Goal: Check status: Check status

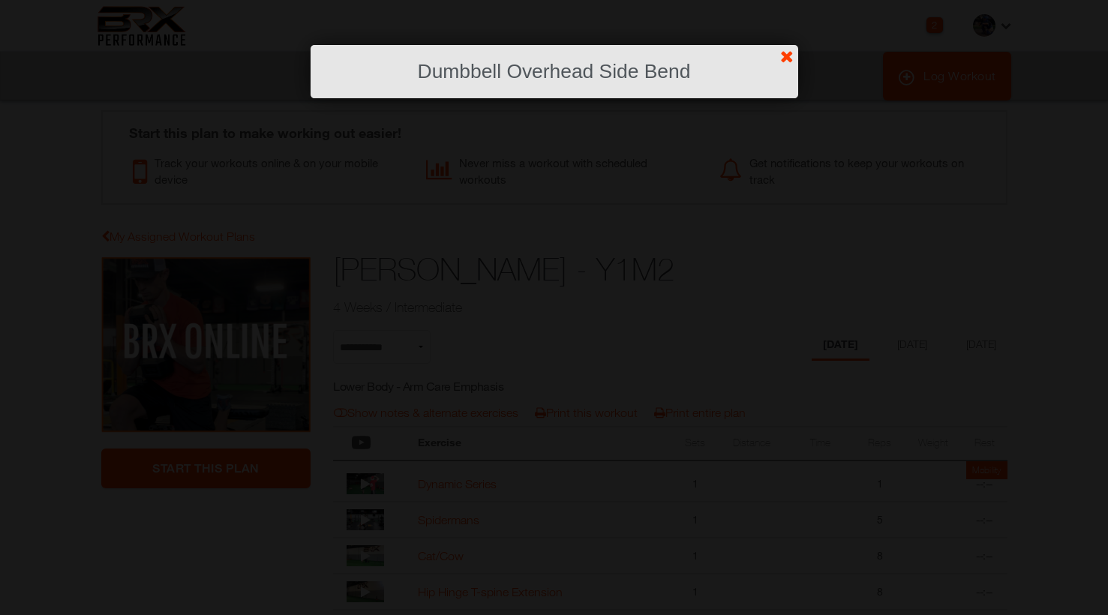
scroll to position [634, 0]
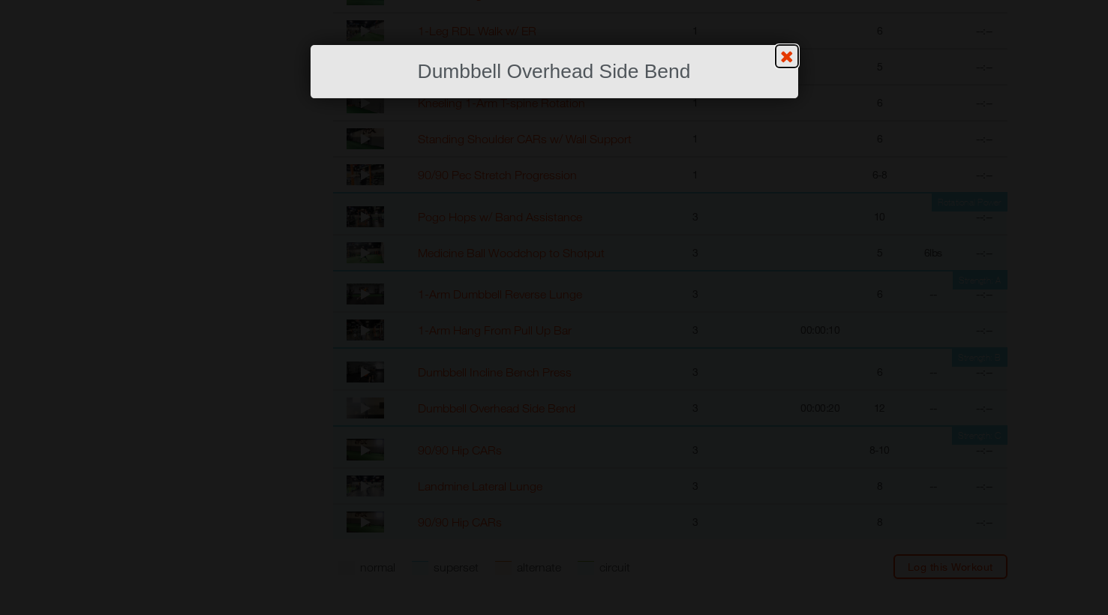
click at [782, 0] on link "?" at bounding box center [553, -1] width 1109 height 1
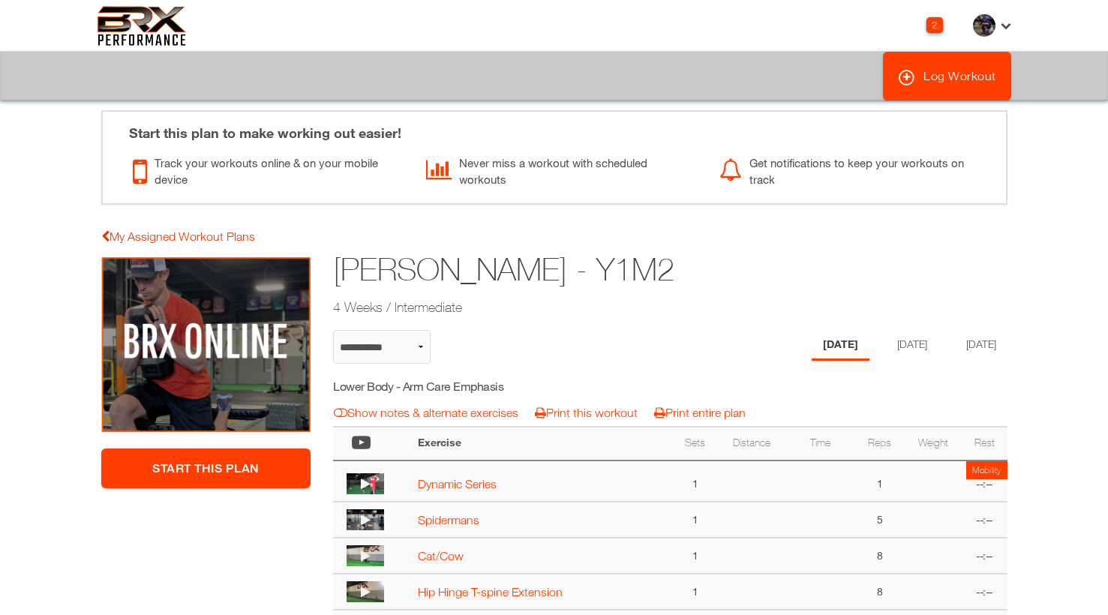
click at [200, 234] on link "My Assigned Workout Plans" at bounding box center [178, 237] width 154 height 14
select select "**********"
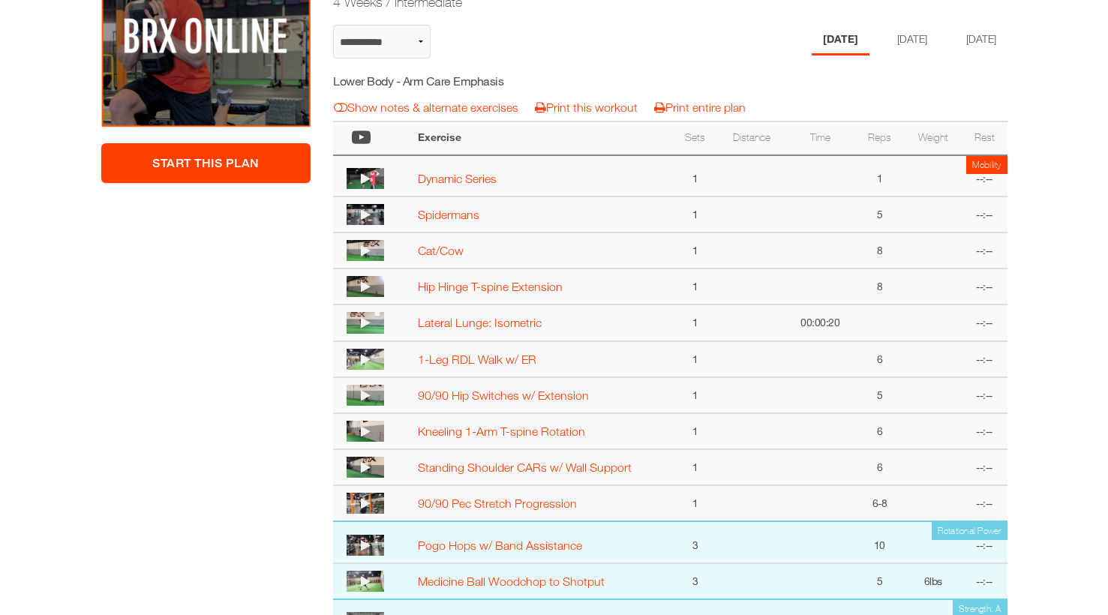
scroll to position [271, 0]
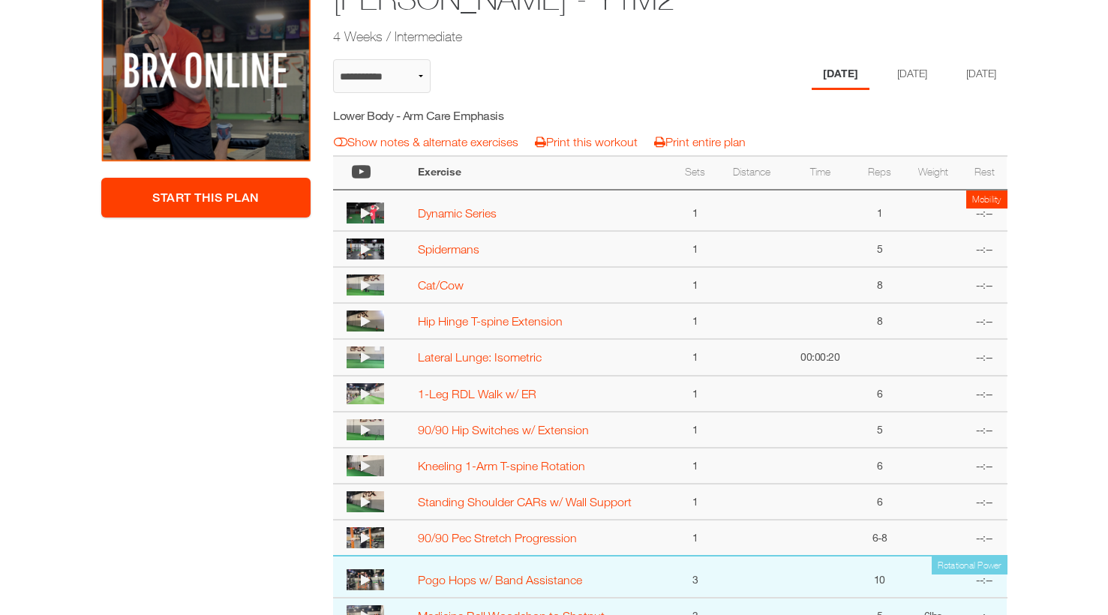
click at [901, 68] on li "[DATE]" at bounding box center [912, 74] width 53 height 31
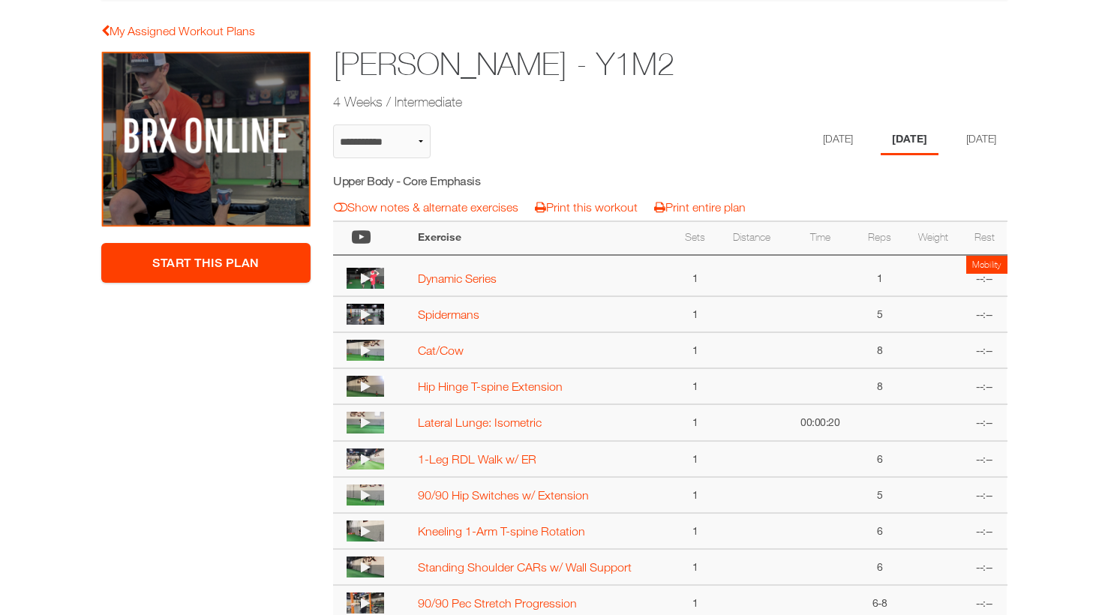
scroll to position [205, 0]
click at [999, 128] on li "[DATE]" at bounding box center [981, 140] width 53 height 31
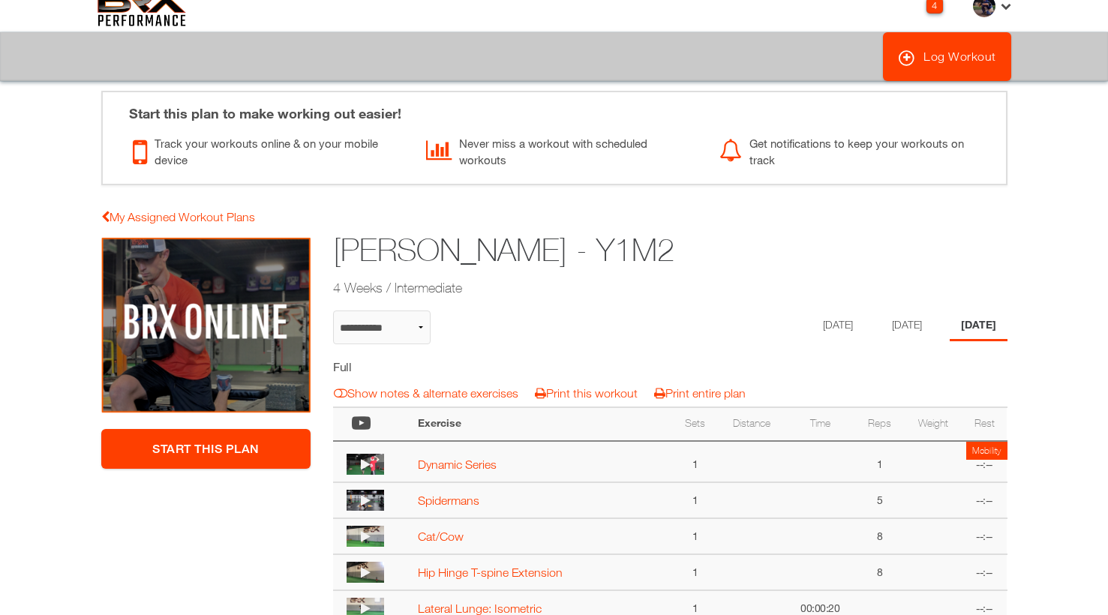
scroll to position [0, 0]
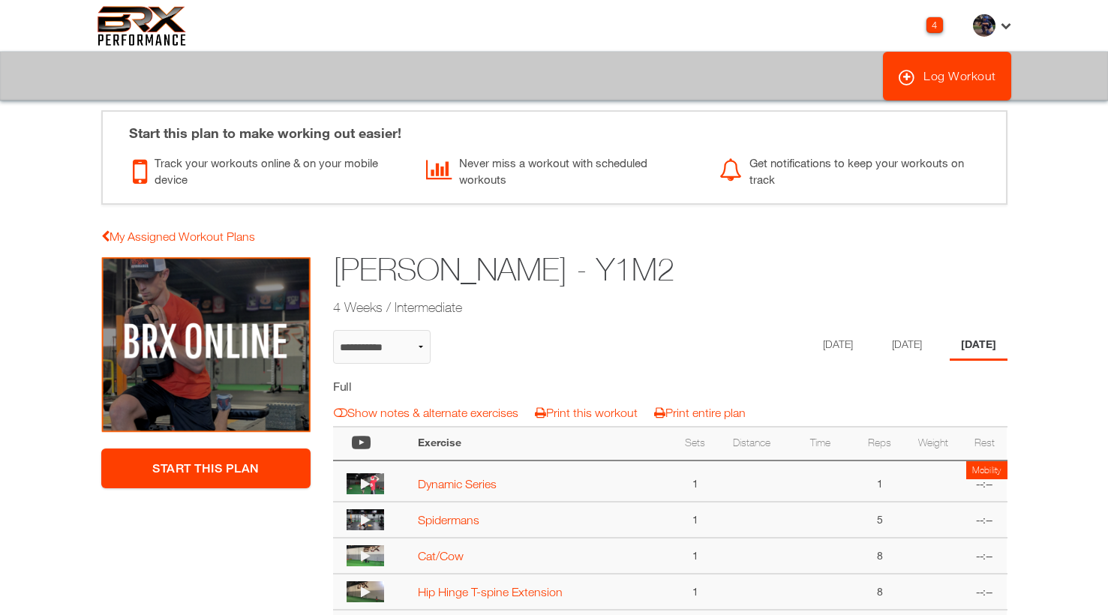
click at [839, 352] on li "[DATE]" at bounding box center [838, 345] width 53 height 31
